Goal: Information Seeking & Learning: Learn about a topic

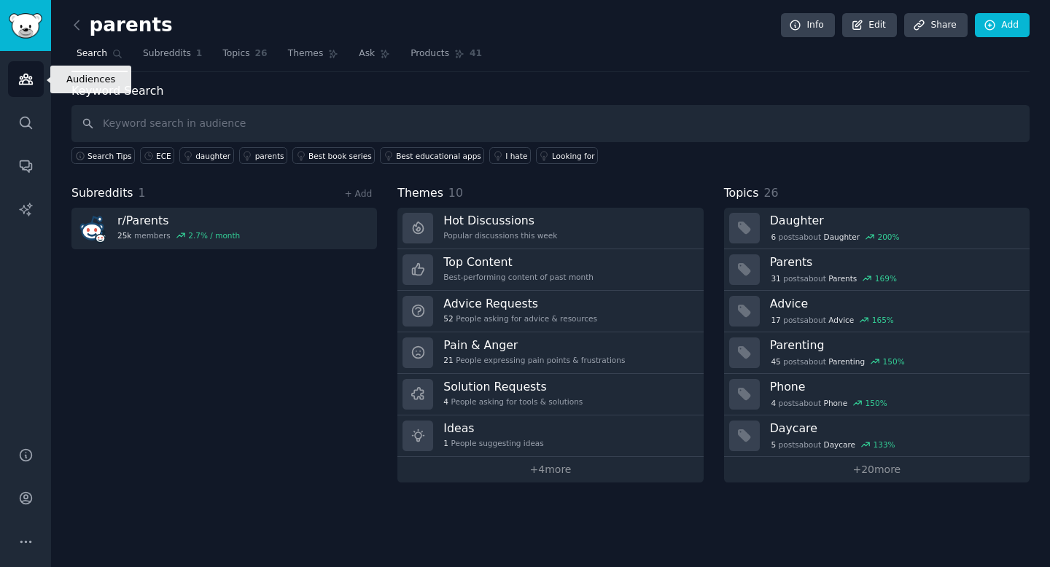
click at [26, 72] on icon "Sidebar" at bounding box center [25, 78] width 15 height 15
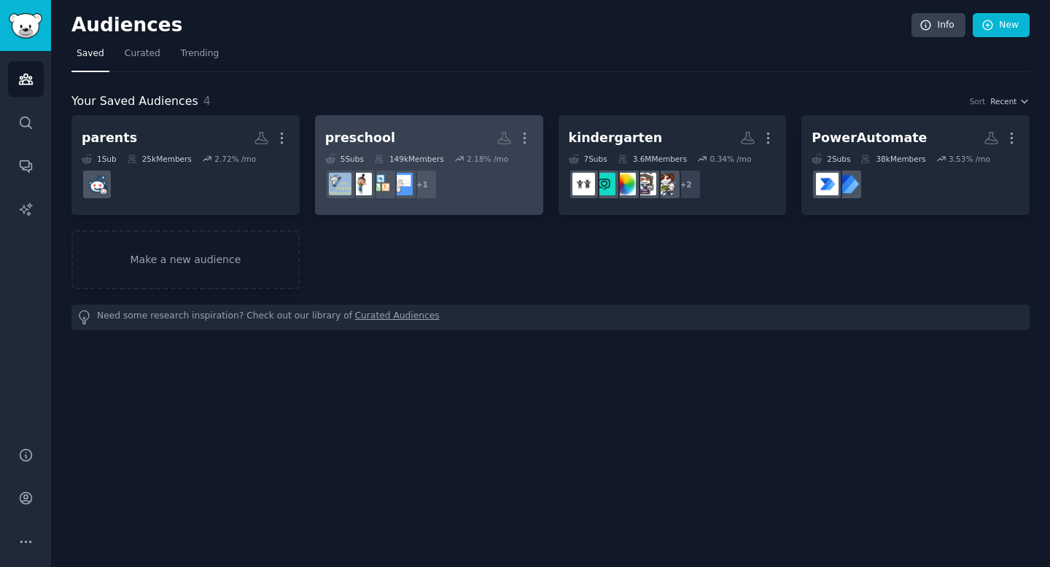
click at [446, 128] on h2 "preschool More" at bounding box center [429, 138] width 208 height 26
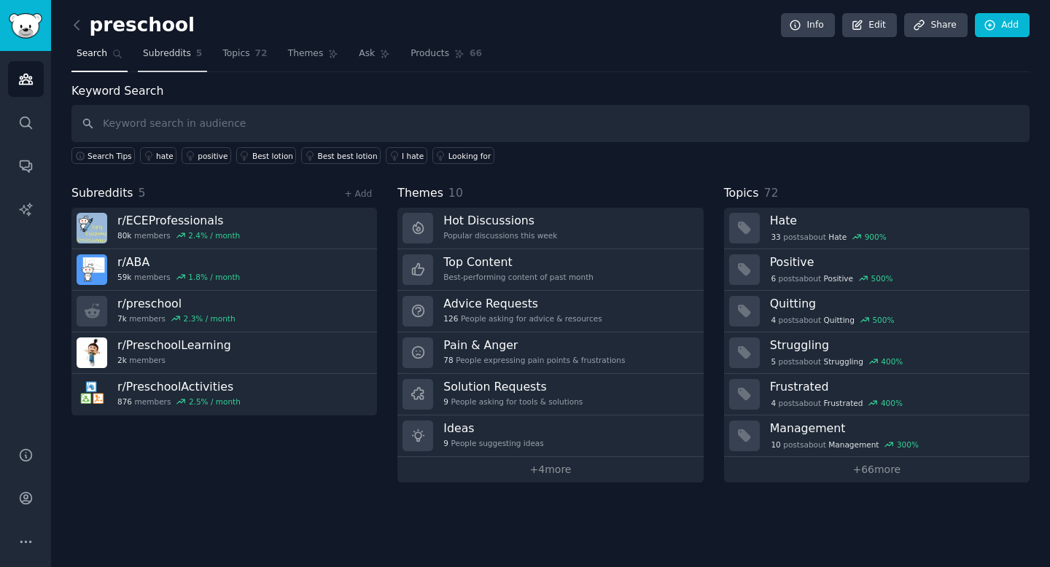
click at [178, 47] on span "Subreddits" at bounding box center [167, 53] width 48 height 13
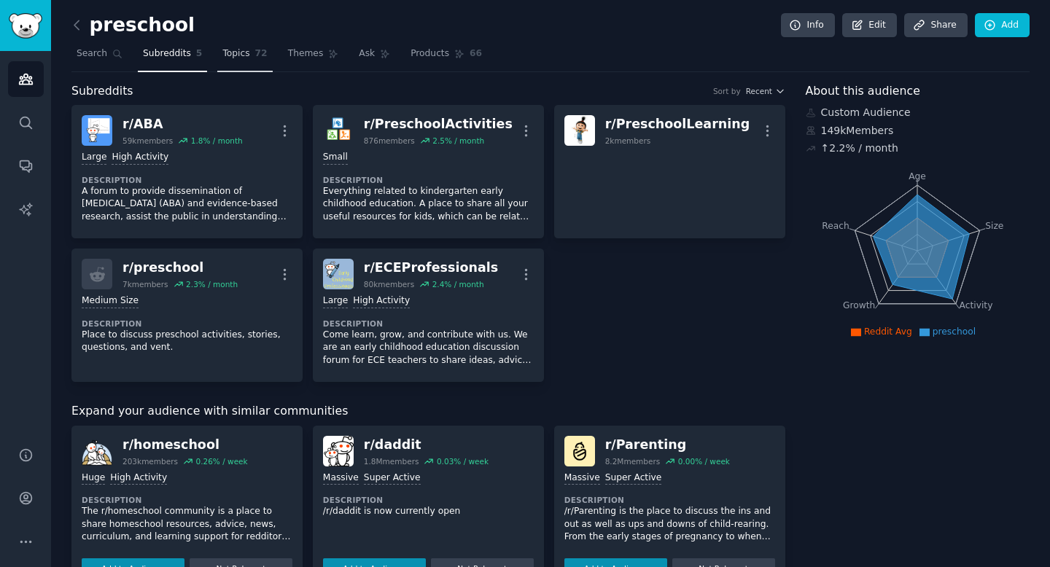
click at [249, 57] on link "Topics 72" at bounding box center [244, 57] width 55 height 30
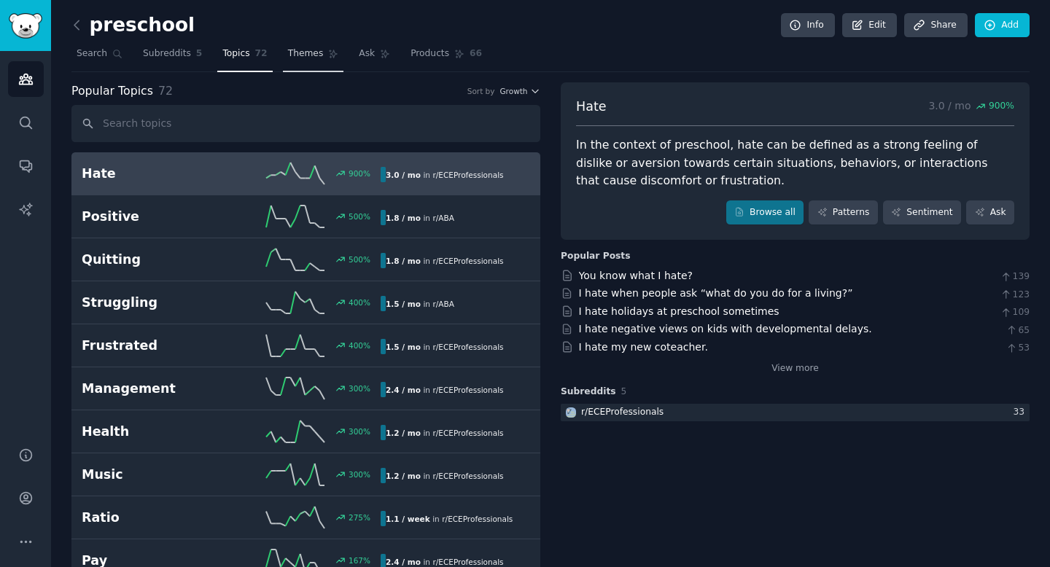
click at [288, 59] on span "Themes" at bounding box center [306, 53] width 36 height 13
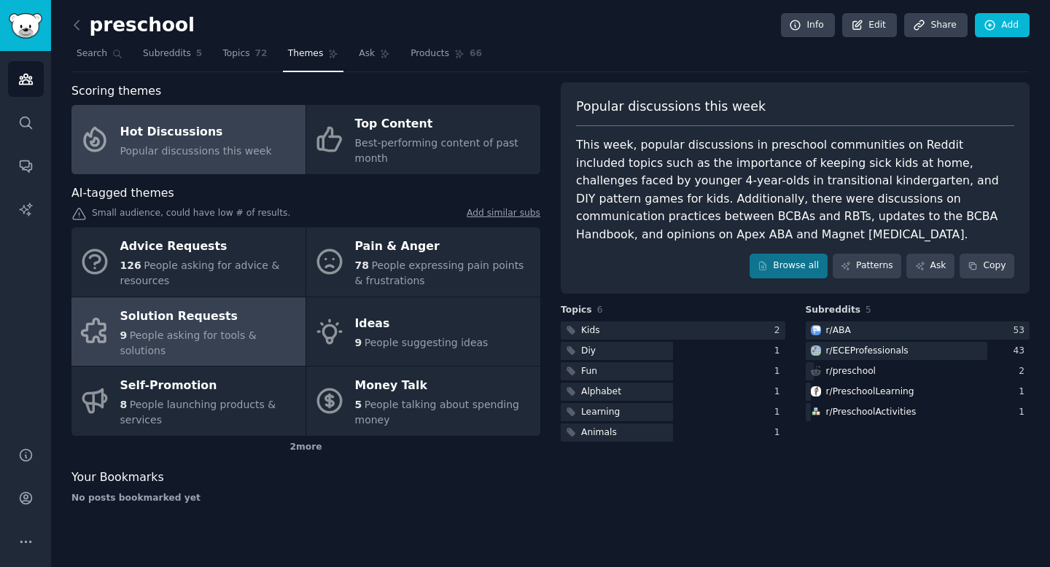
click at [187, 303] on link "Solution Requests 9 People asking for tools & solutions" at bounding box center [188, 332] width 234 height 69
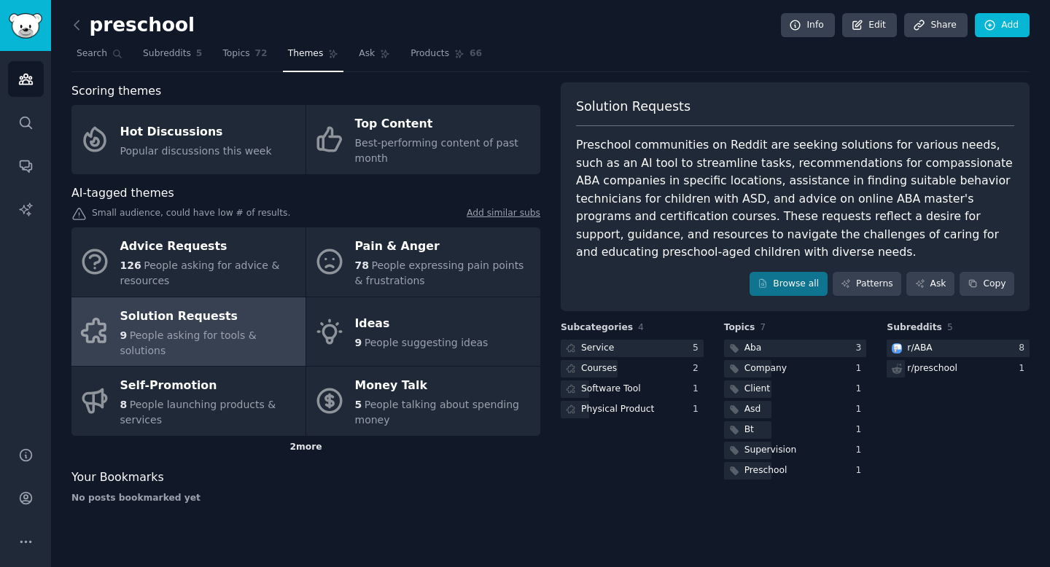
click at [300, 436] on div "2 more" at bounding box center [305, 447] width 469 height 23
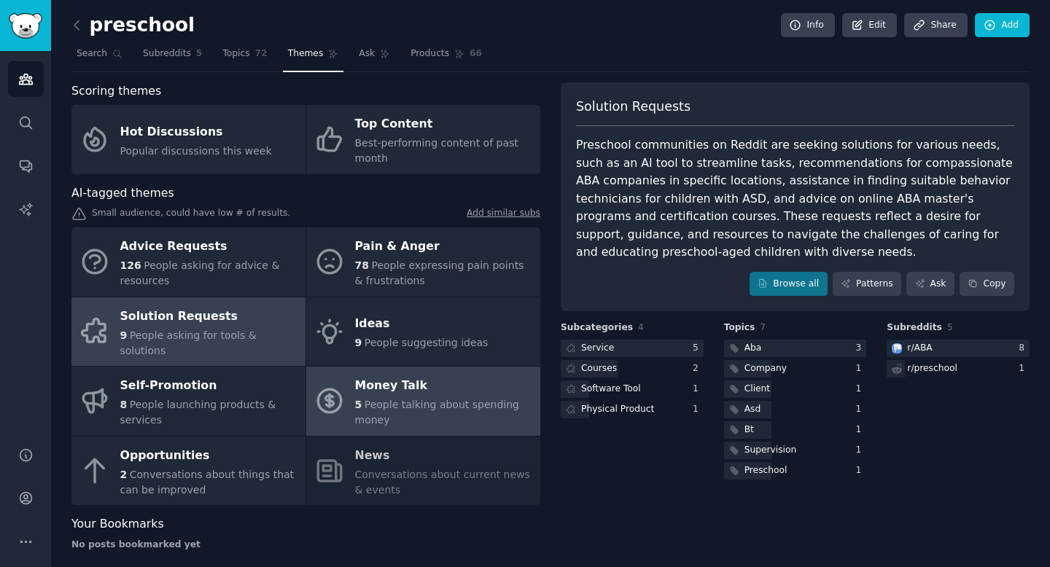
click at [393, 375] on div "Money Talk" at bounding box center [444, 386] width 178 height 23
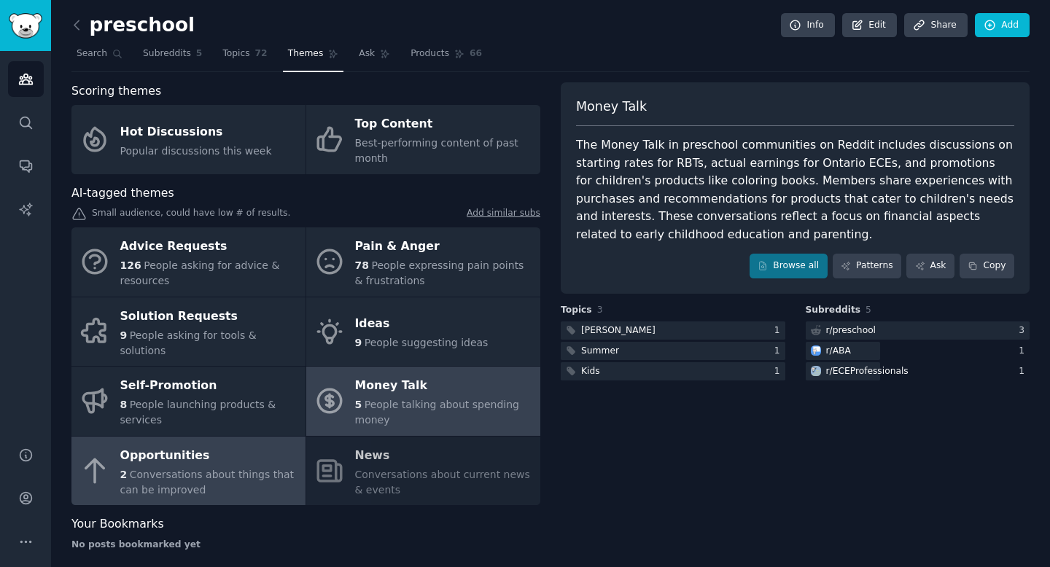
click at [228, 468] on div "2 Conversations about things that can be improved" at bounding box center [209, 483] width 178 height 31
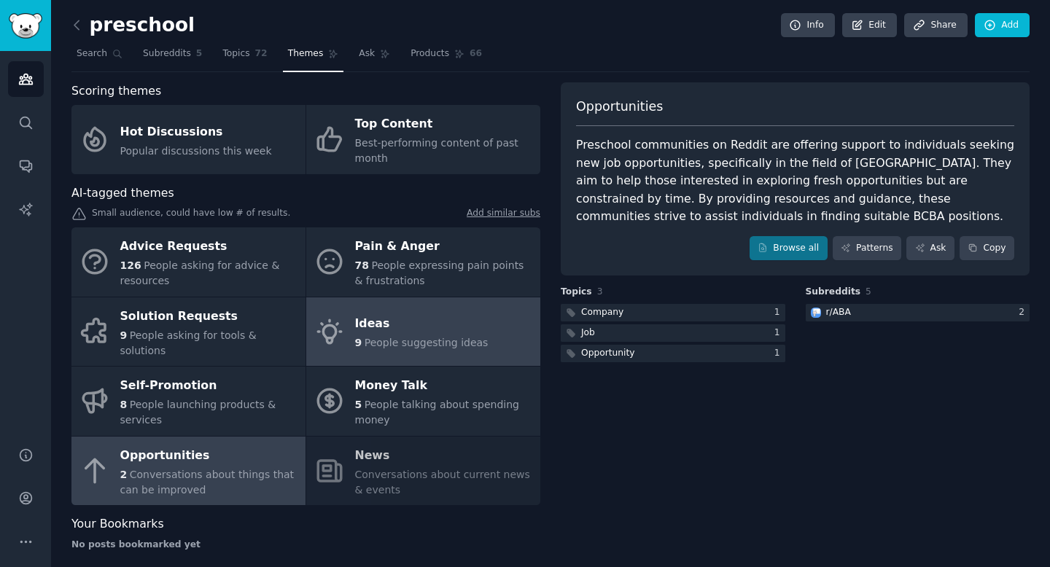
click at [404, 339] on span "People suggesting ideas" at bounding box center [427, 343] width 124 height 12
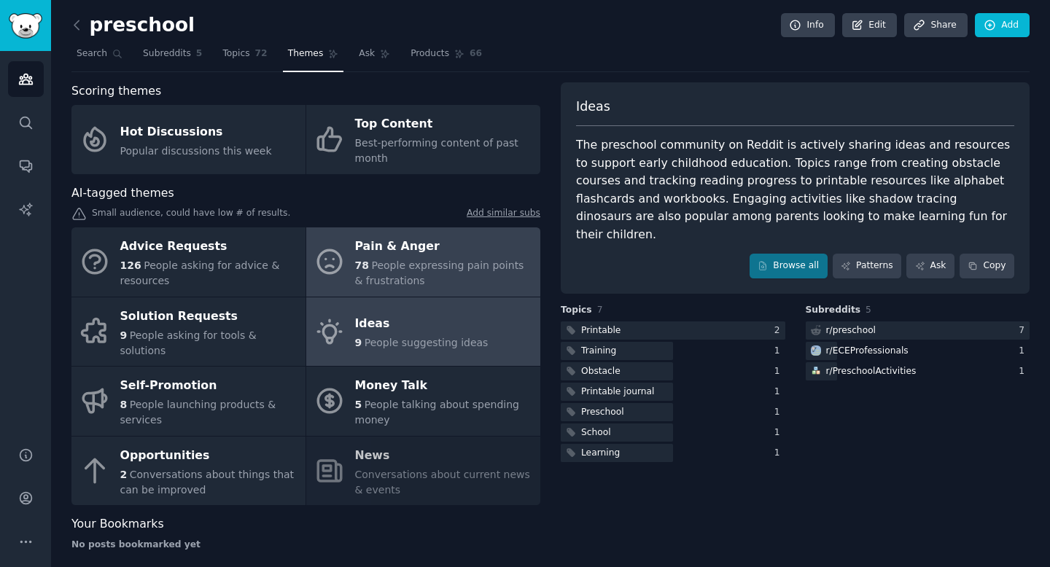
click at [425, 272] on div "78 People expressing pain points & frustrations" at bounding box center [444, 273] width 178 height 31
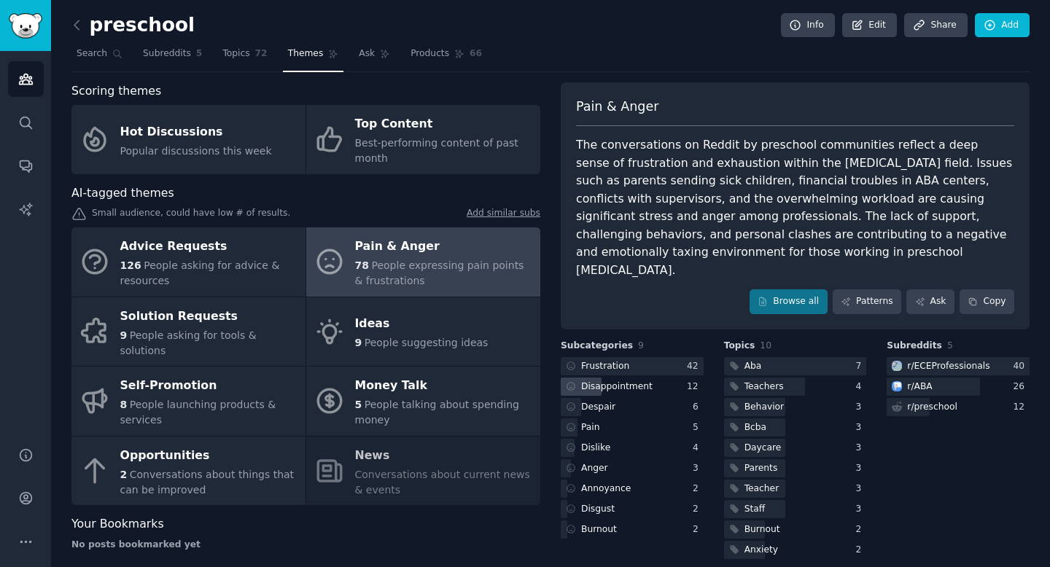
click at [595, 381] on div "Disappointment" at bounding box center [616, 387] width 71 height 13
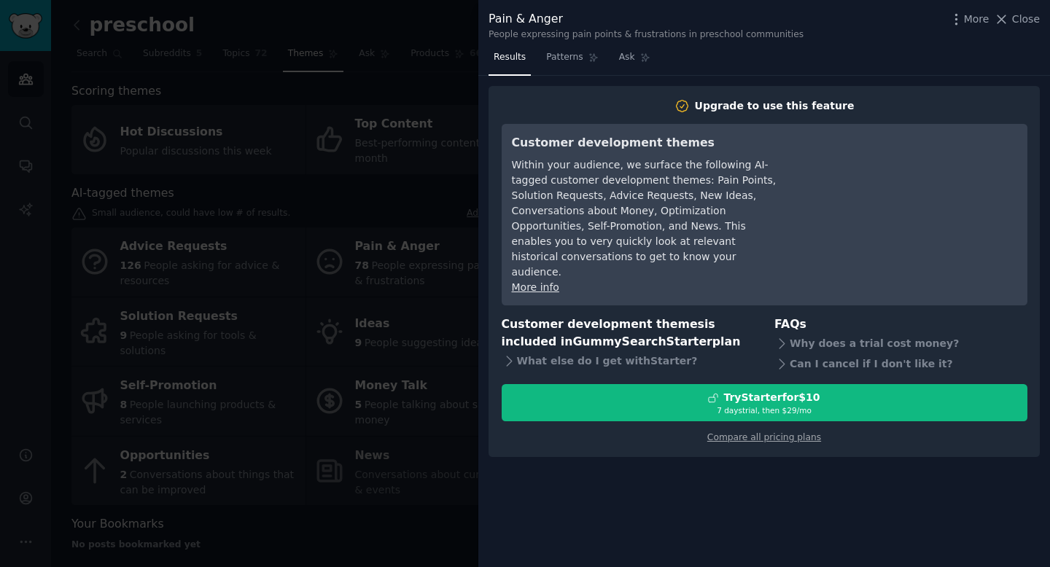
click at [384, 103] on div at bounding box center [525, 283] width 1050 height 567
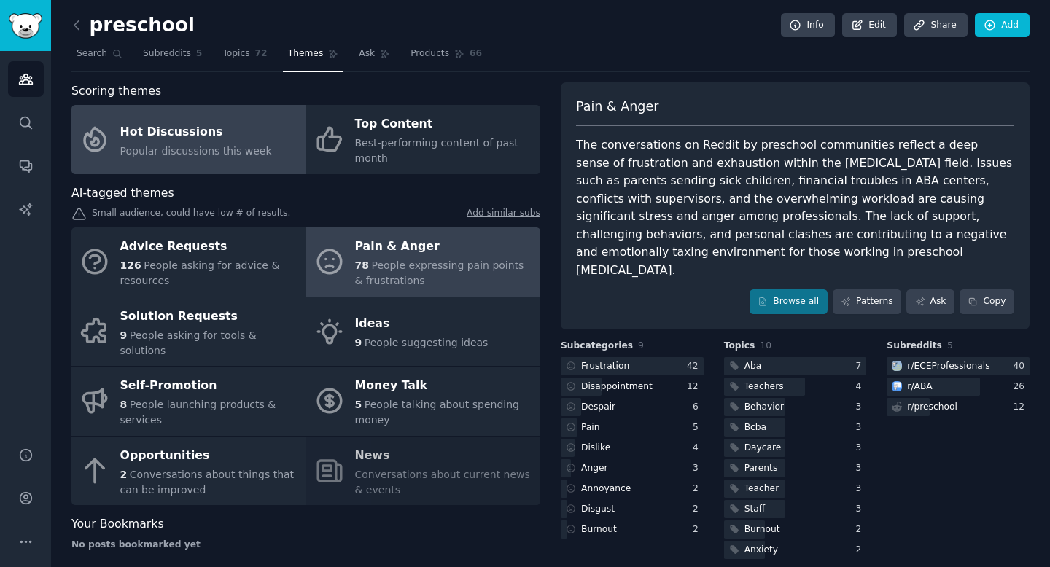
click at [238, 134] on div "Hot Discussions" at bounding box center [196, 131] width 152 height 23
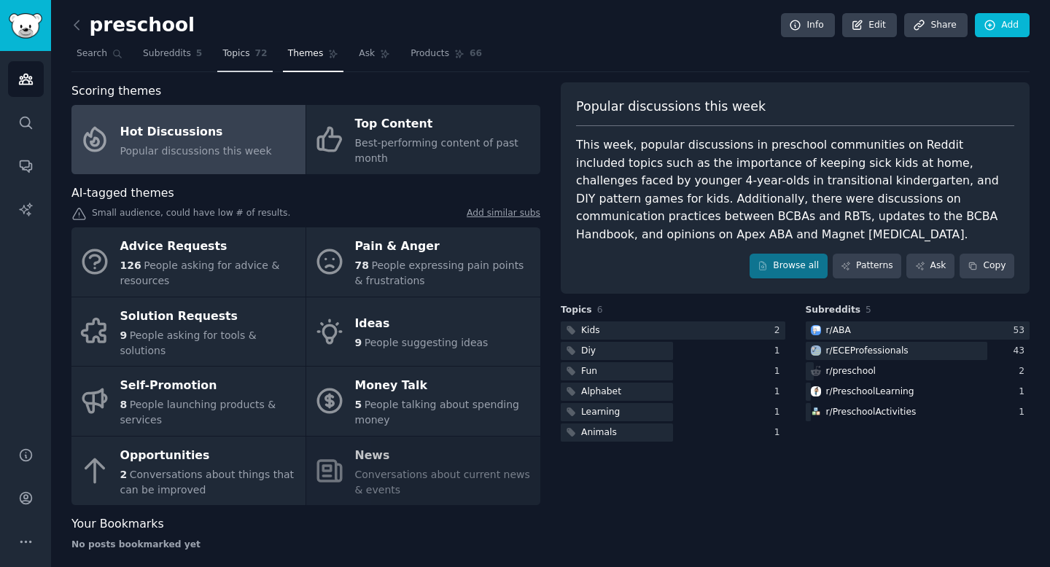
click at [250, 44] on link "Topics 72" at bounding box center [244, 57] width 55 height 30
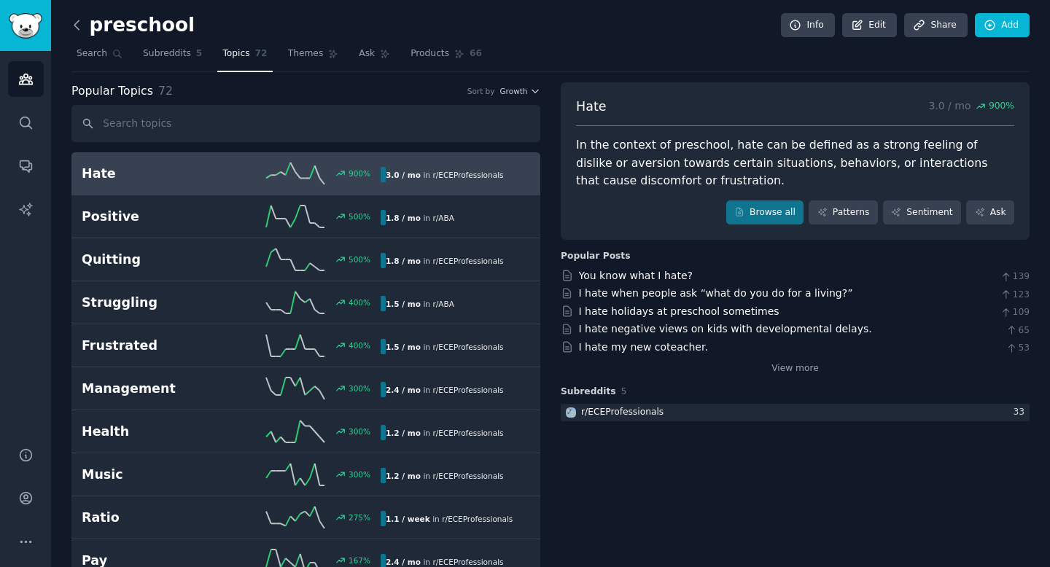
click at [77, 26] on icon at bounding box center [76, 25] width 15 height 15
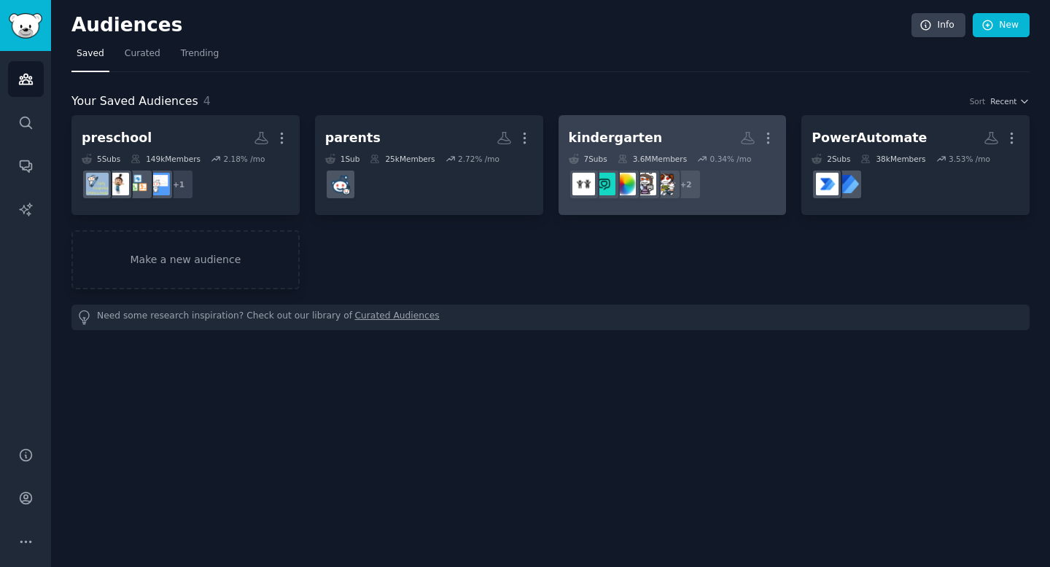
click at [631, 138] on div "kindergarten" at bounding box center [616, 138] width 94 height 18
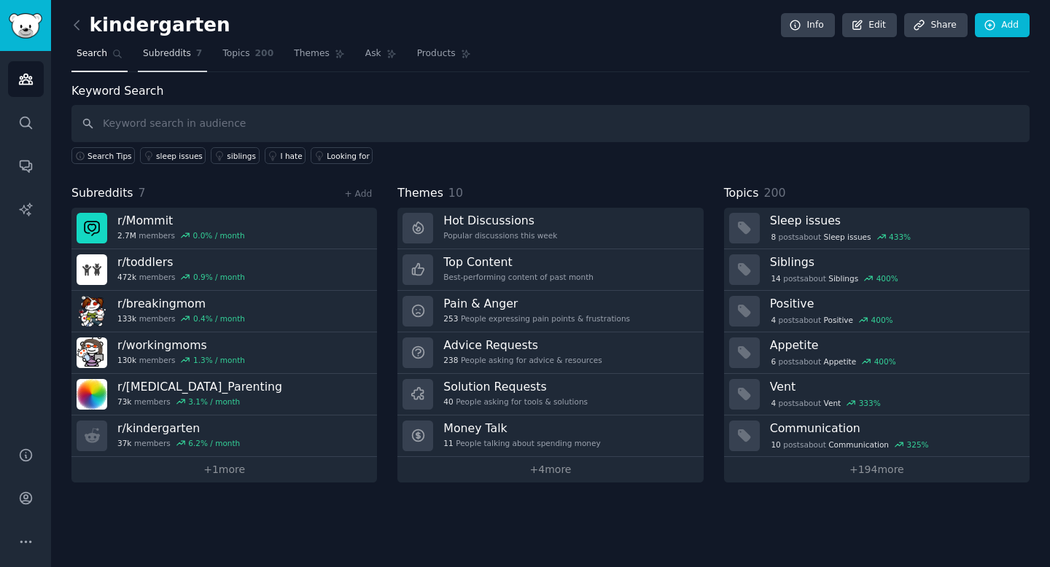
click at [174, 59] on span "Subreddits" at bounding box center [167, 53] width 48 height 13
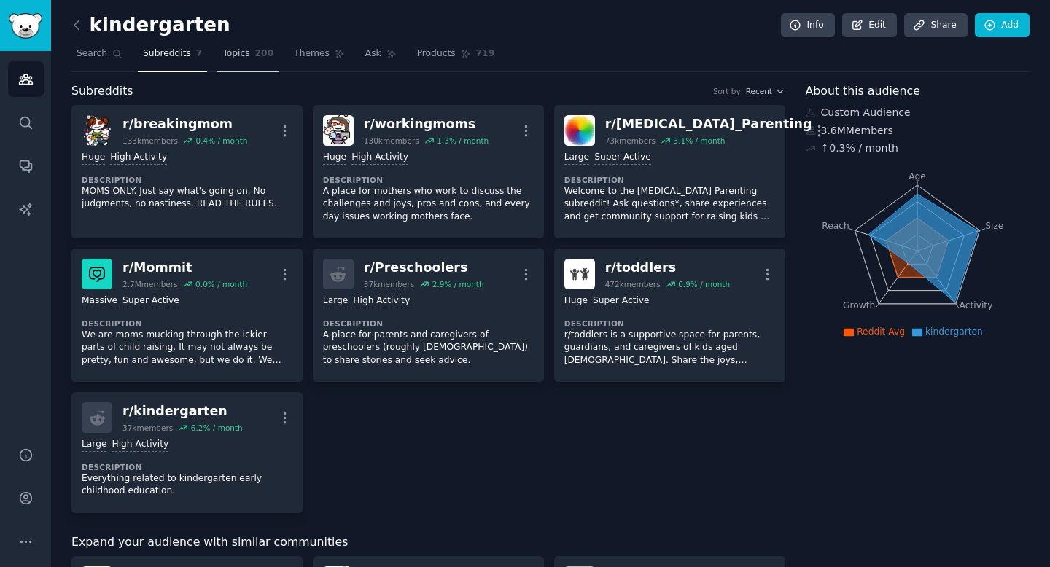
click at [247, 64] on link "Topics 200" at bounding box center [247, 57] width 61 height 30
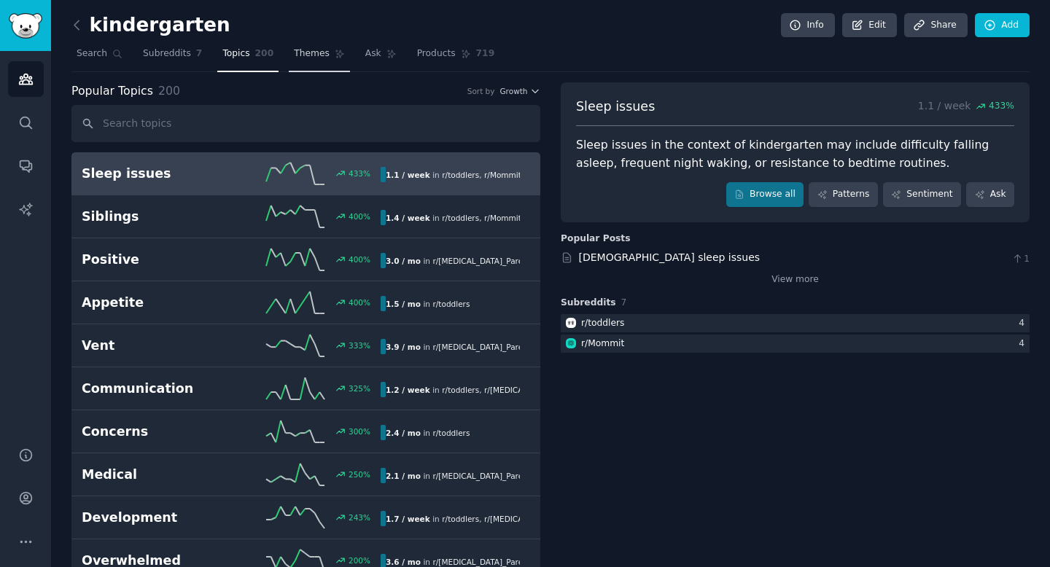
click at [323, 55] on span "Themes" at bounding box center [312, 53] width 36 height 13
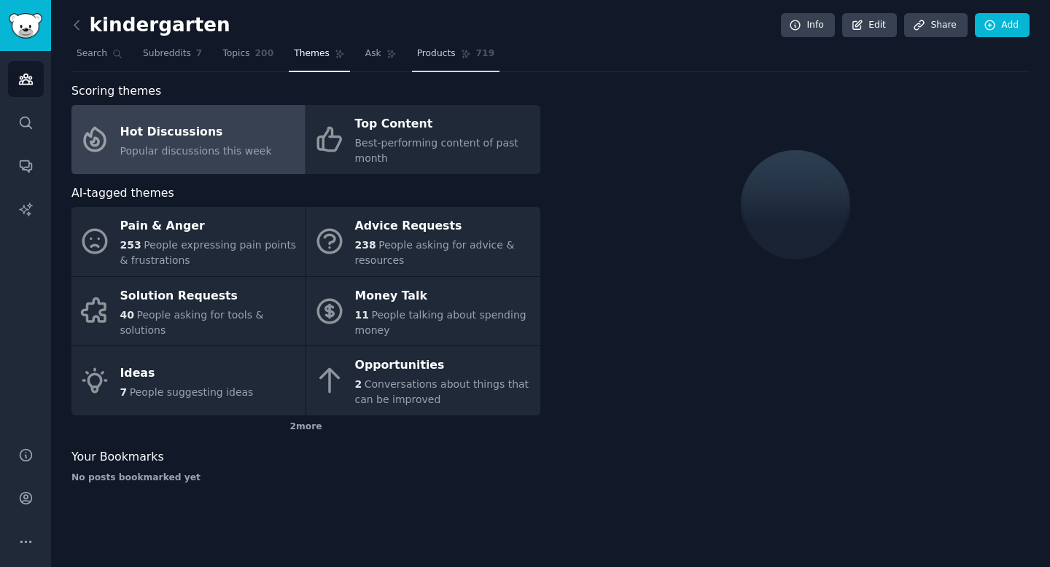
click at [444, 47] on span "Products" at bounding box center [436, 53] width 39 height 13
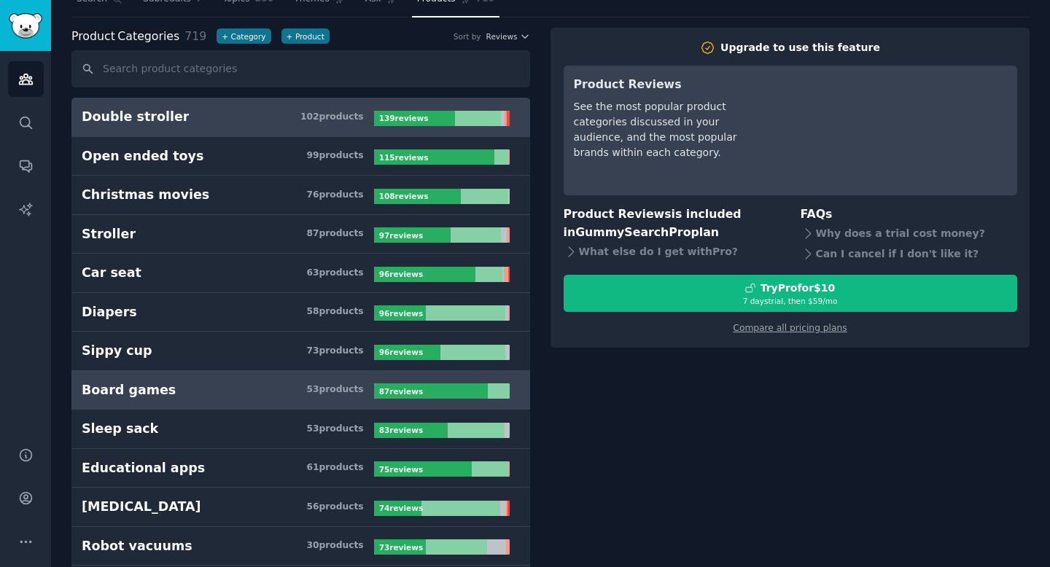
scroll to position [41, 0]
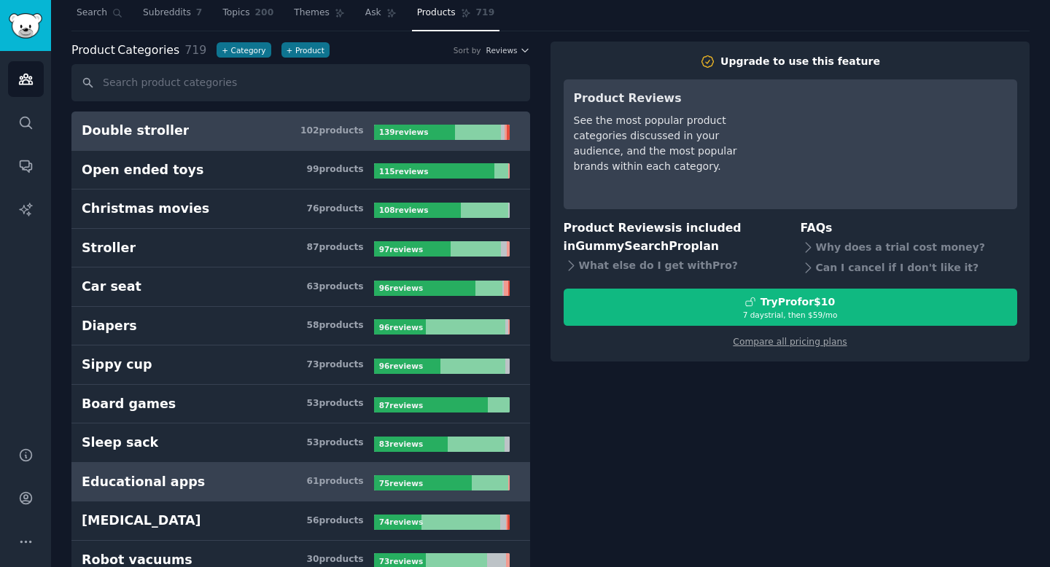
click at [194, 483] on h3 "Educational apps 61 product s" at bounding box center [228, 482] width 292 height 18
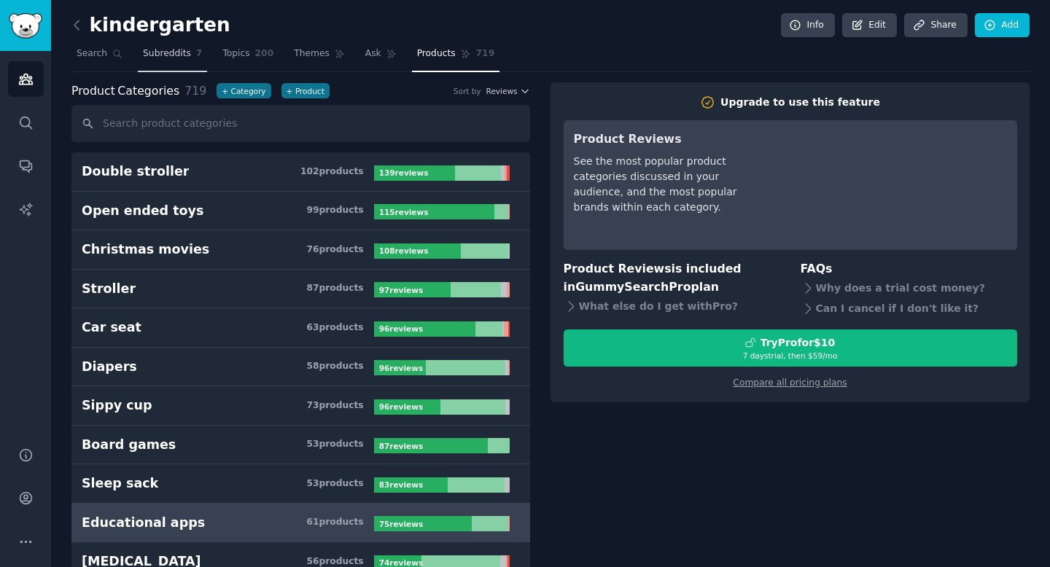
click at [155, 50] on span "Subreddits" at bounding box center [167, 53] width 48 height 13
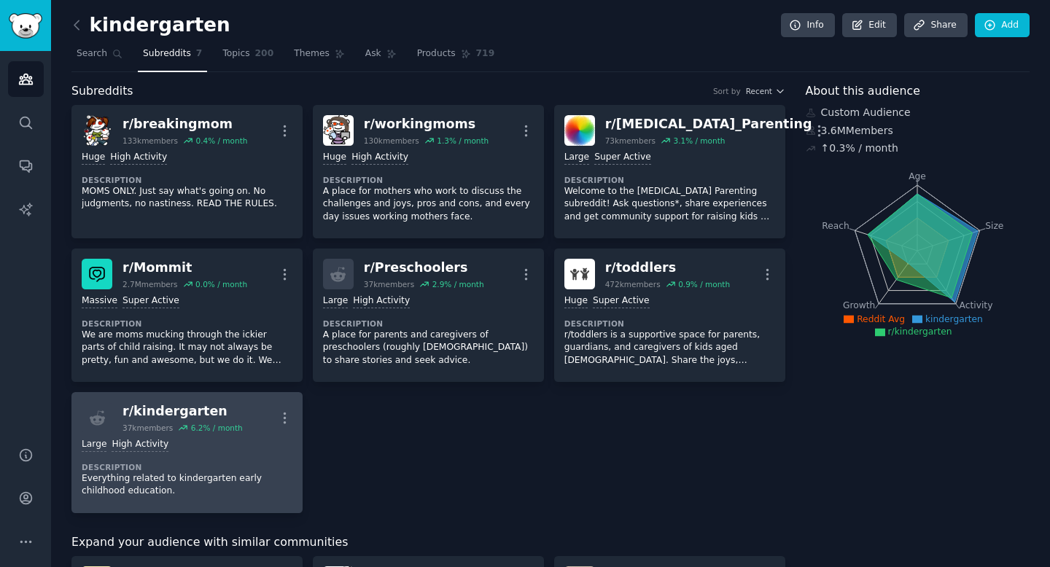
click at [225, 454] on div "Large High Activity Description Everything related to kindergarten early childh…" at bounding box center [187, 468] width 211 height 70
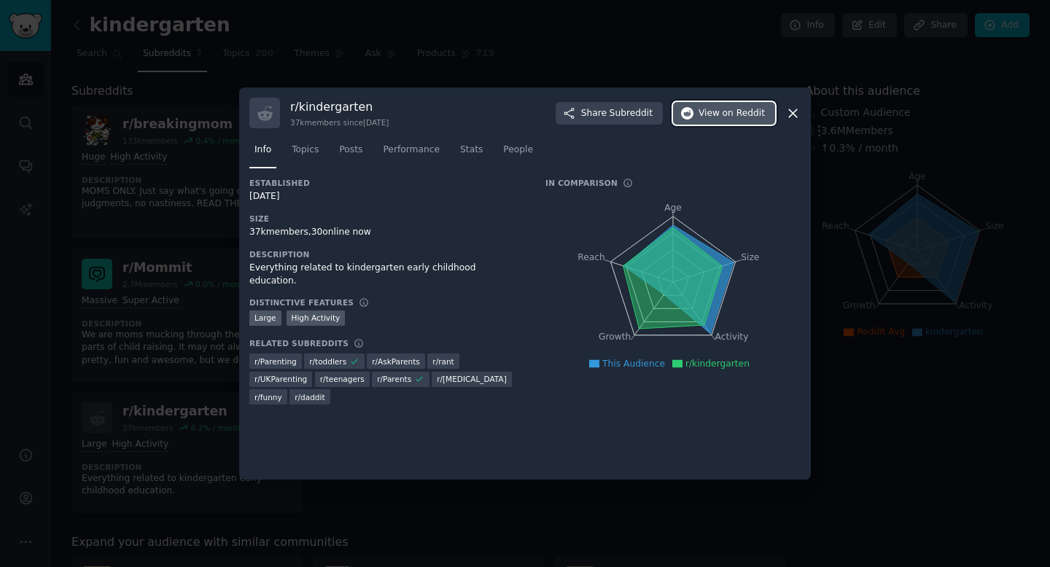
click at [697, 110] on button "View on Reddit" at bounding box center [724, 113] width 102 height 23
click at [382, 40] on div at bounding box center [525, 283] width 1050 height 567
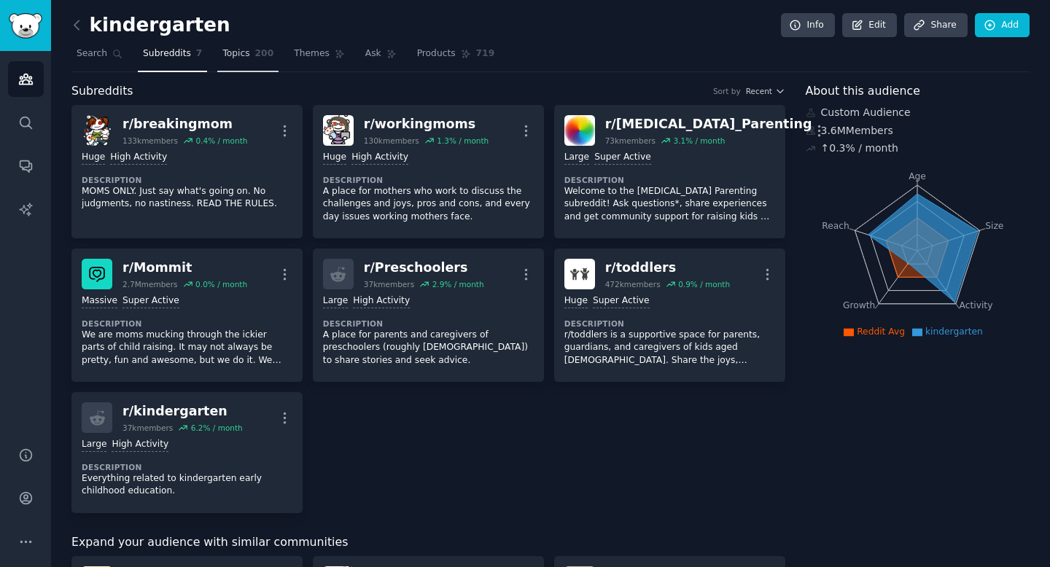
click at [250, 55] on link "Topics 200" at bounding box center [247, 57] width 61 height 30
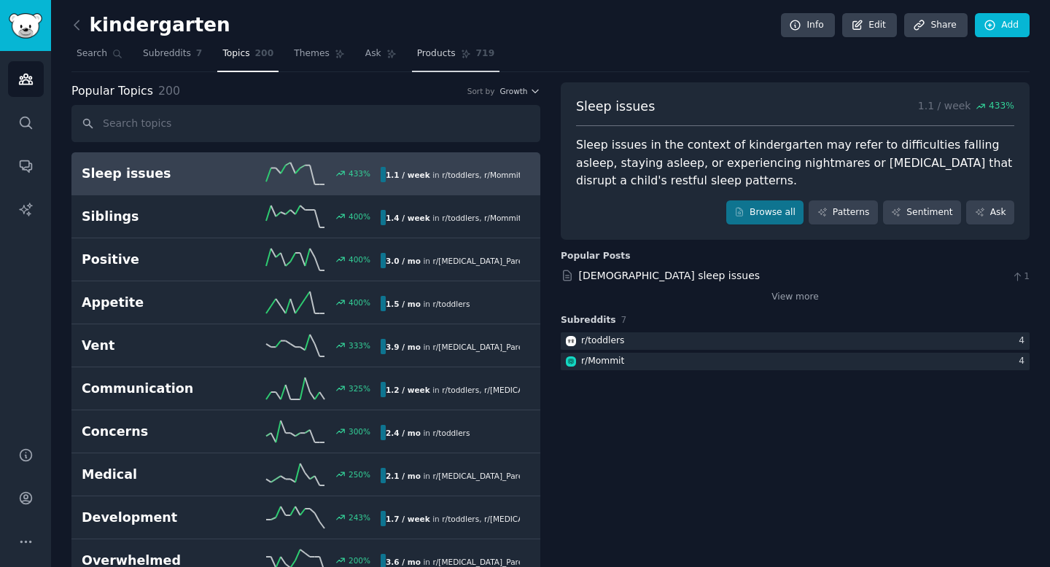
click at [443, 58] on span "Products" at bounding box center [436, 53] width 39 height 13
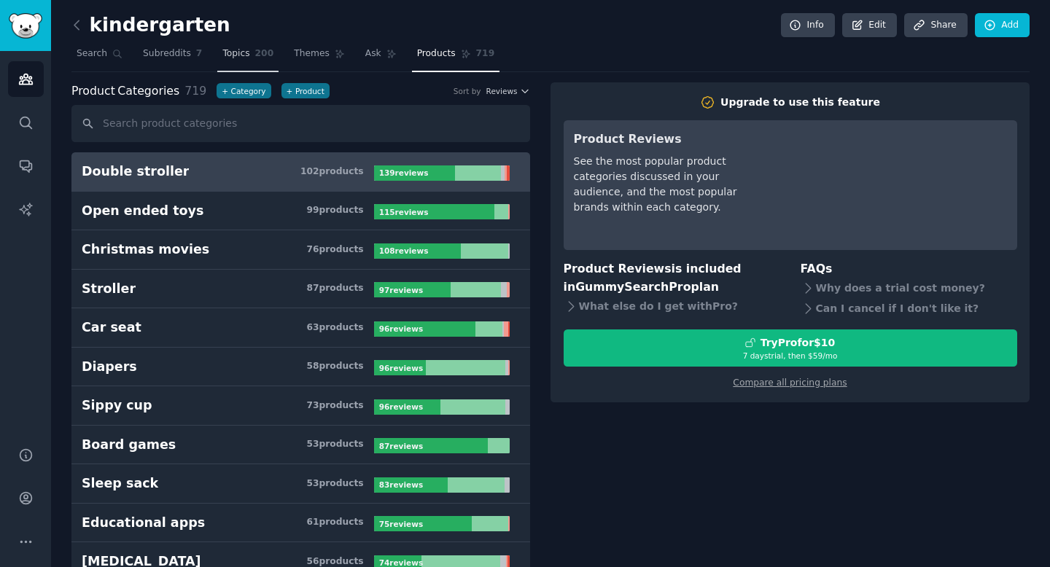
click at [246, 50] on span "Topics" at bounding box center [235, 53] width 27 height 13
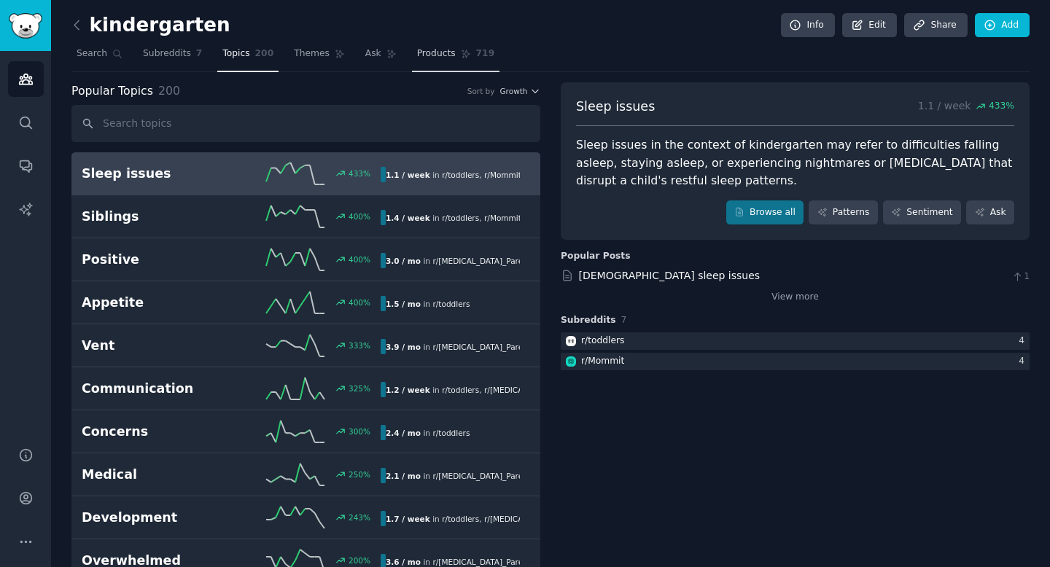
click at [430, 62] on link "Products 719" at bounding box center [456, 57] width 88 height 30
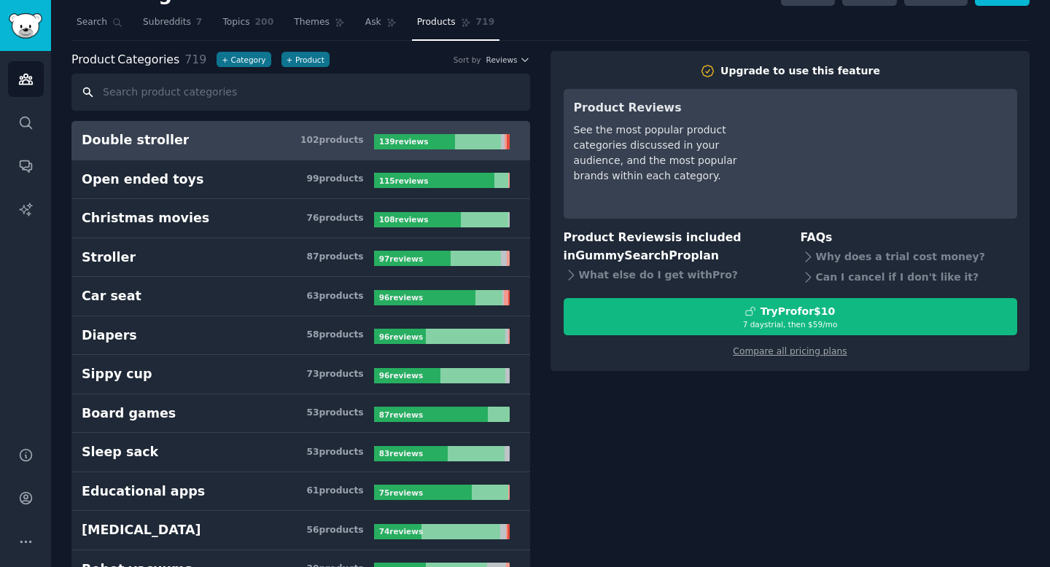
scroll to position [31, 0]
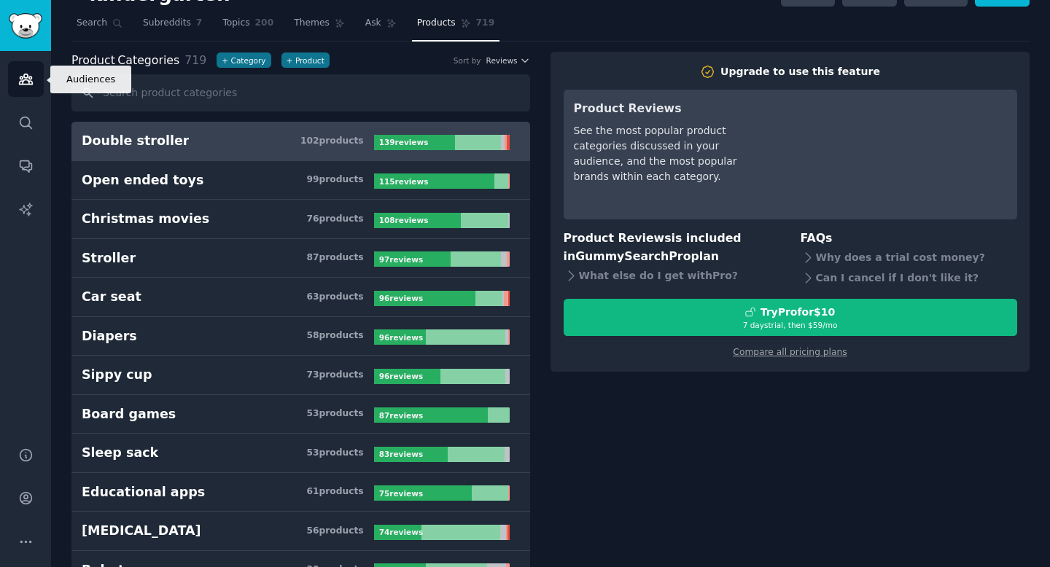
click at [28, 86] on icon "Sidebar" at bounding box center [25, 78] width 15 height 15
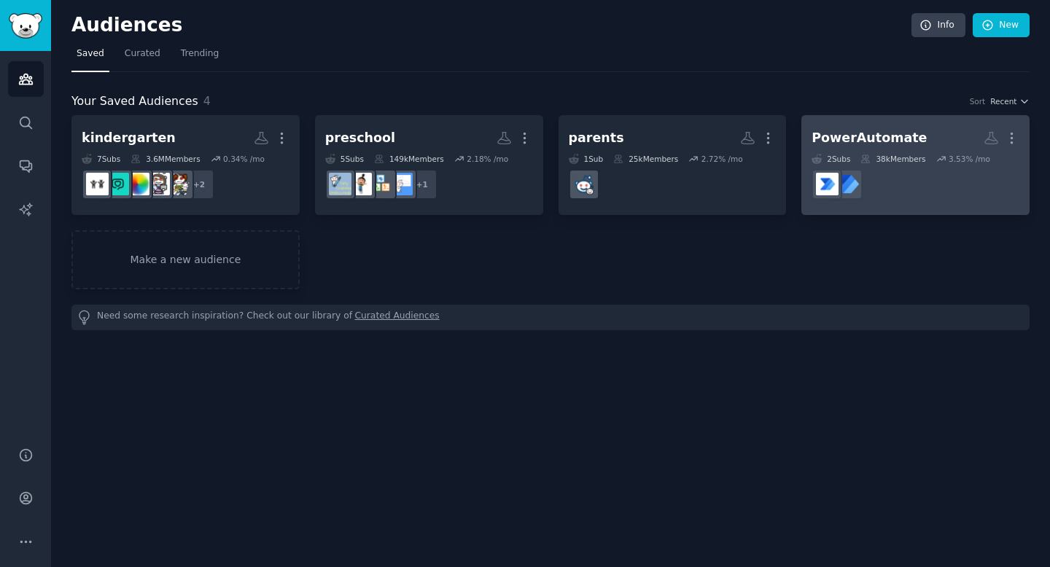
click at [908, 147] on h2 "PowerAutomate More" at bounding box center [916, 138] width 208 height 26
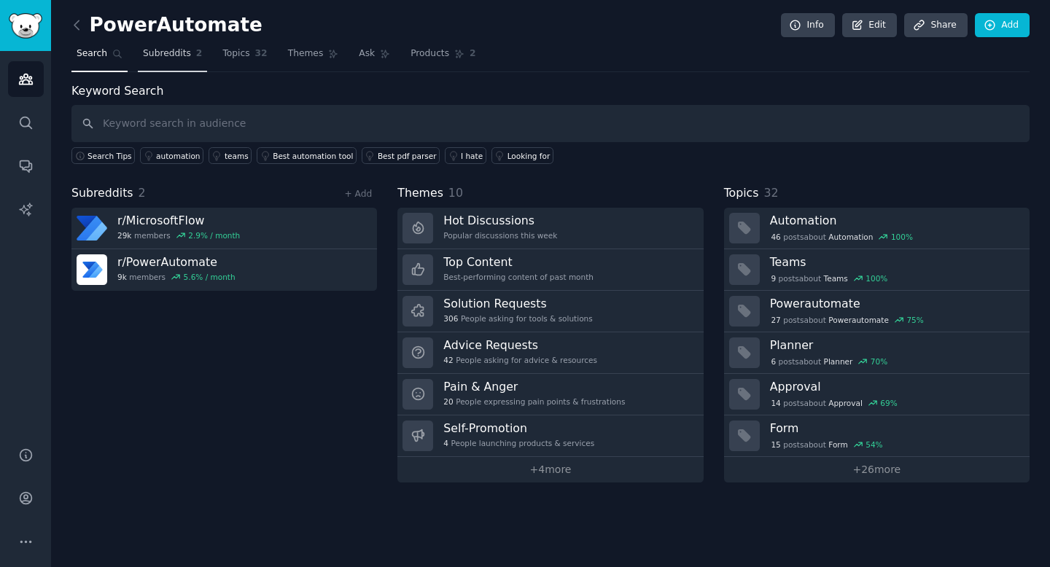
click at [166, 50] on span "Subreddits" at bounding box center [167, 53] width 48 height 13
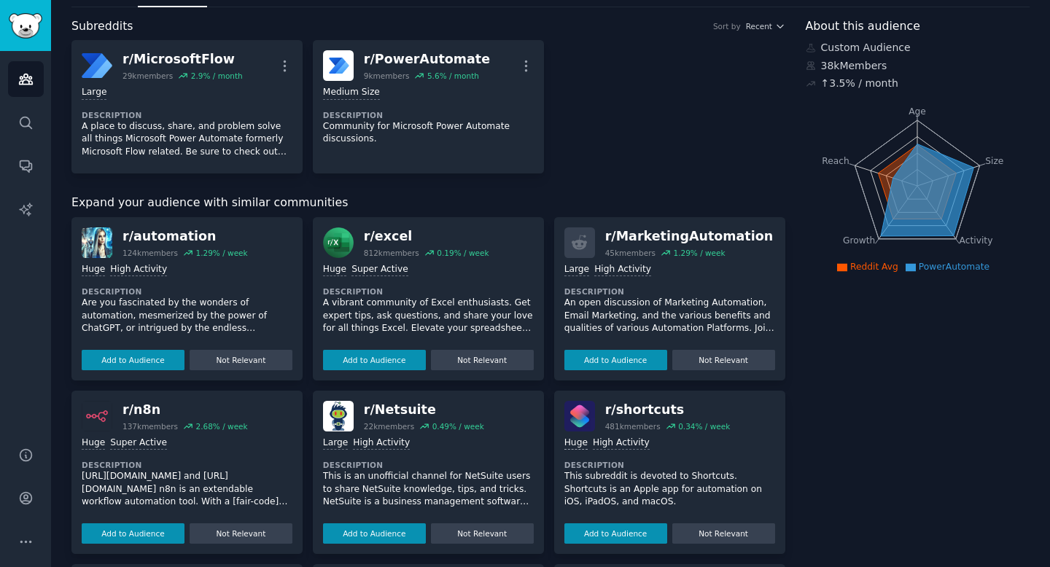
scroll to position [55, 0]
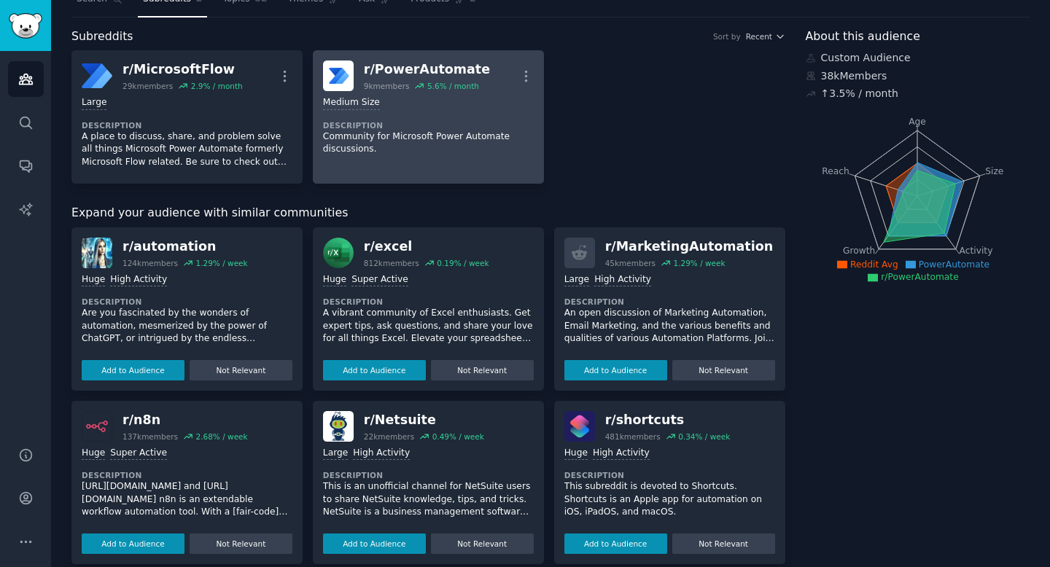
click at [426, 101] on div "Medium Size" at bounding box center [428, 103] width 211 height 14
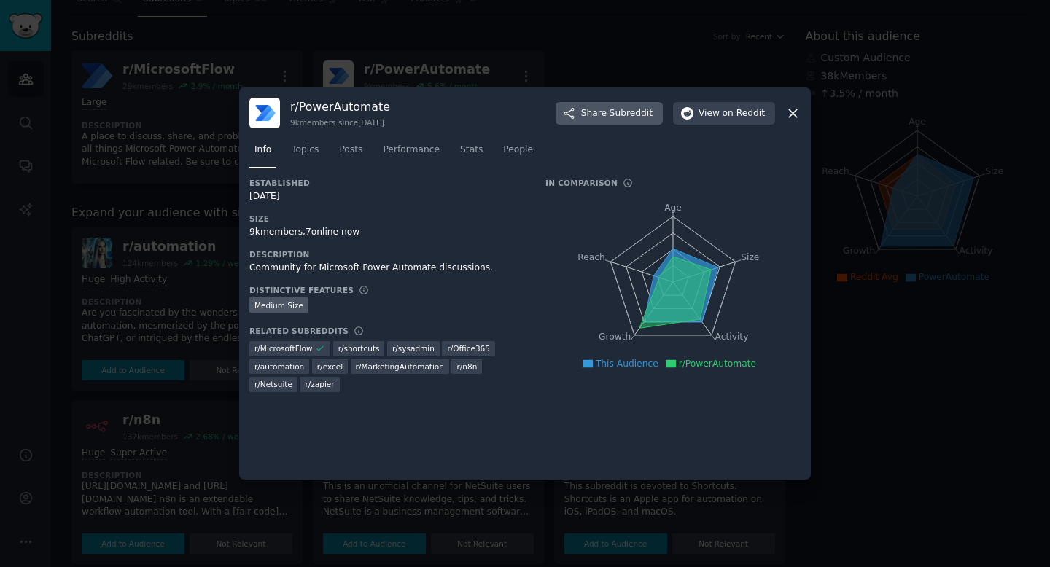
click at [597, 109] on span "Share Subreddit" at bounding box center [616, 113] width 71 height 13
click at [718, 115] on span "View on Reddit" at bounding box center [732, 113] width 66 height 13
